Goal: Find specific page/section: Find specific page/section

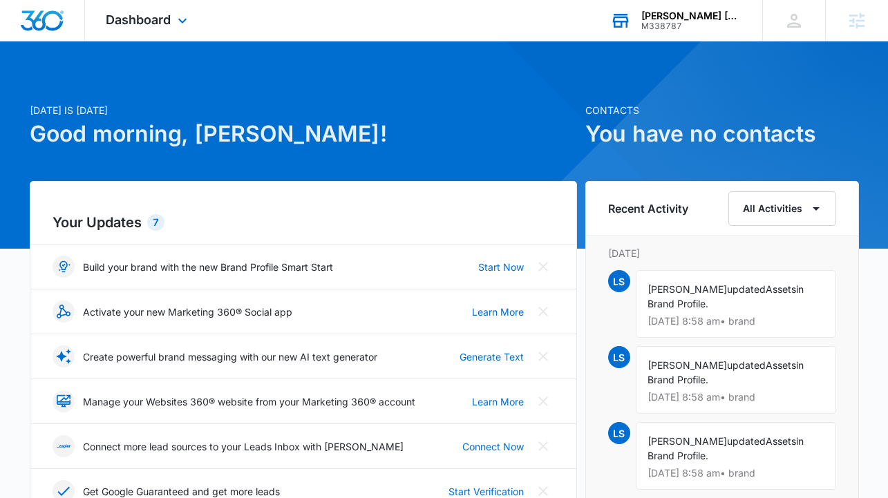
click at [714, 18] on div "[PERSON_NAME] [PERSON_NAME] Events Agency" at bounding box center [691, 15] width 101 height 11
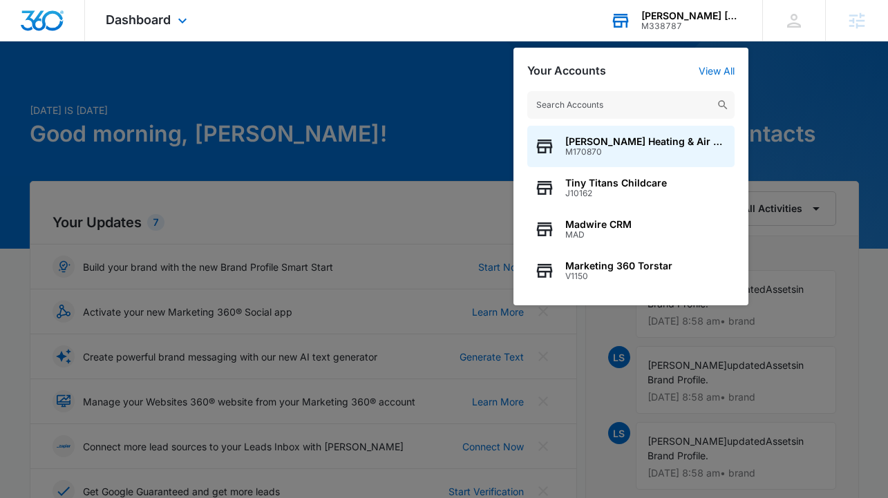
click at [649, 106] on input "text" at bounding box center [630, 105] width 207 height 28
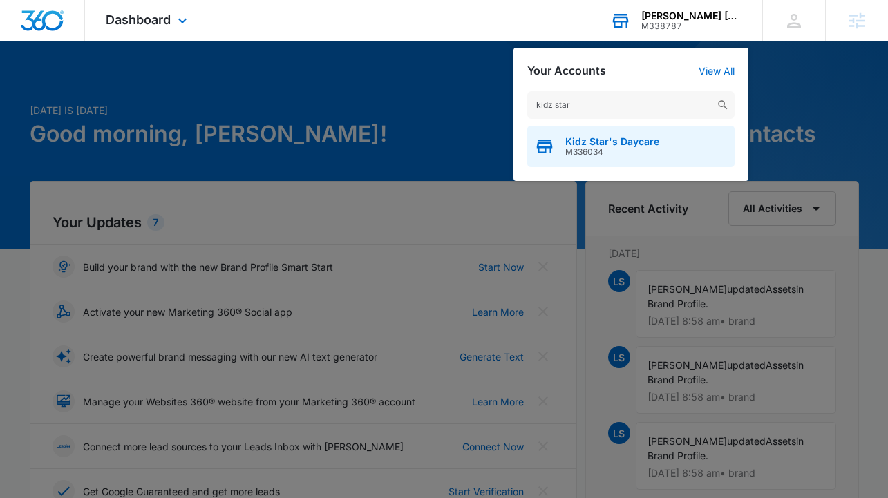
type input "kidz star"
click at [614, 142] on span "Kidz Star's Daycare" at bounding box center [612, 141] width 94 height 11
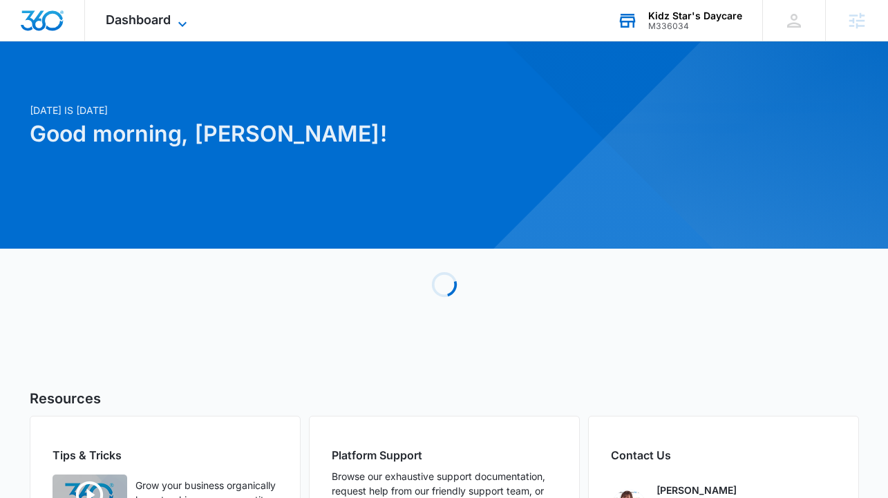
click at [168, 21] on span "Dashboard" at bounding box center [138, 19] width 65 height 15
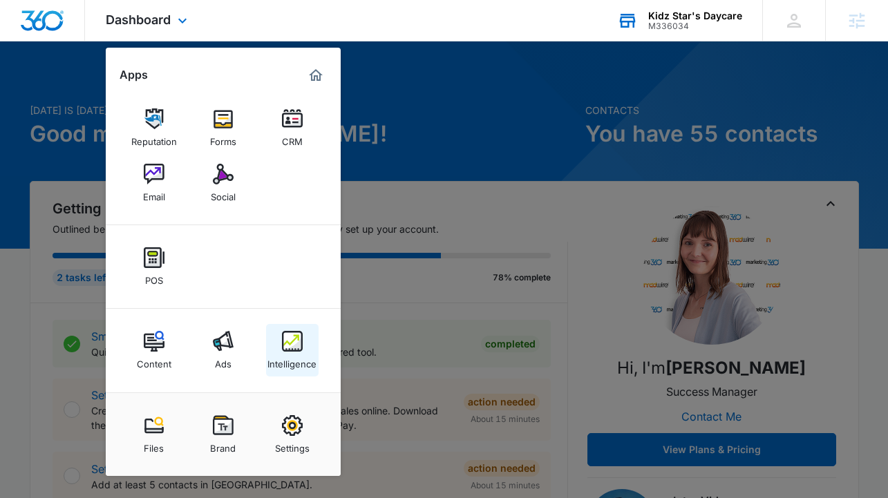
click at [296, 342] on img at bounding box center [292, 341] width 21 height 21
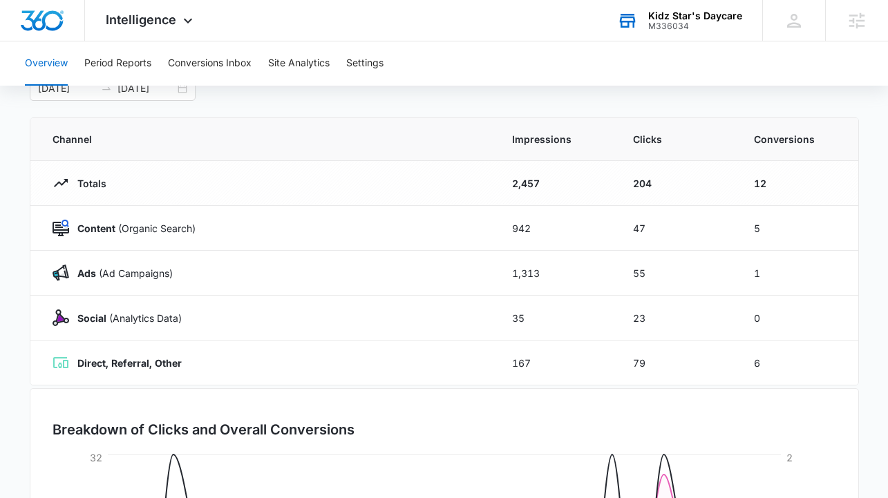
scroll to position [83, 0]
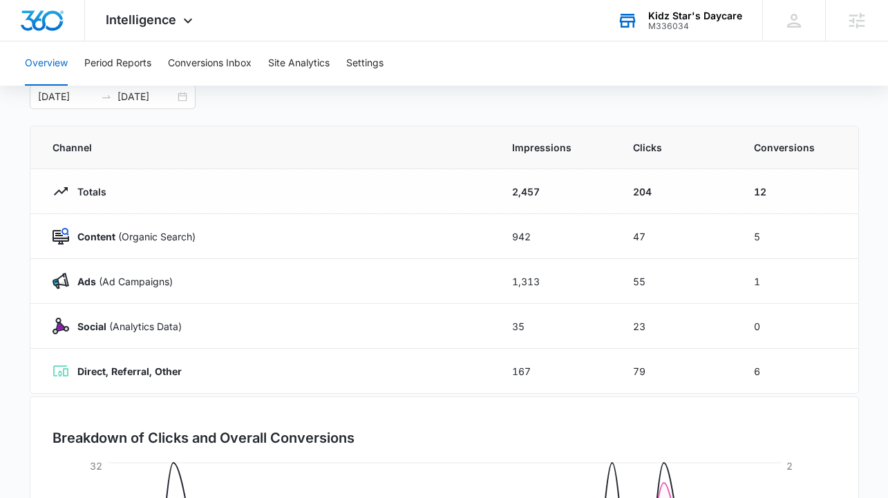
click at [715, 21] on div "M336034" at bounding box center [695, 26] width 94 height 10
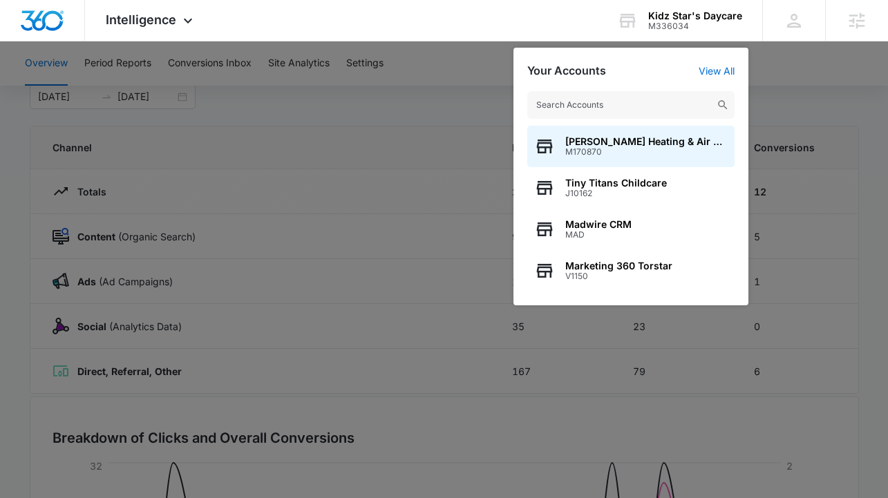
click at [635, 96] on input "text" at bounding box center [630, 105] width 207 height 28
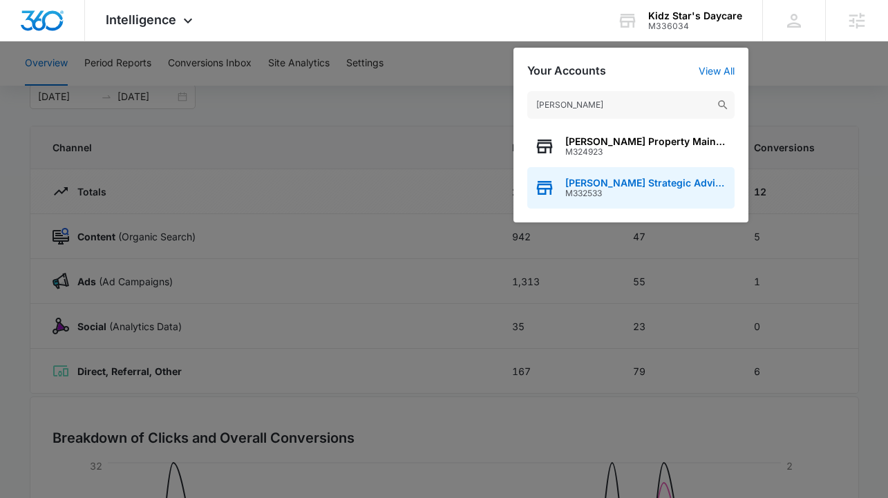
type input "[PERSON_NAME]"
click at [618, 189] on span "M332533" at bounding box center [646, 194] width 162 height 10
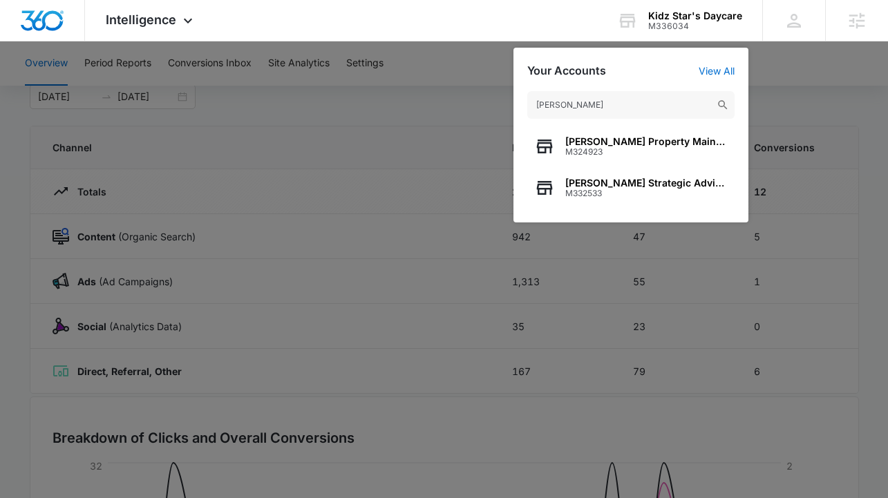
scroll to position [0, 0]
